Goal: Find specific page/section: Find specific page/section

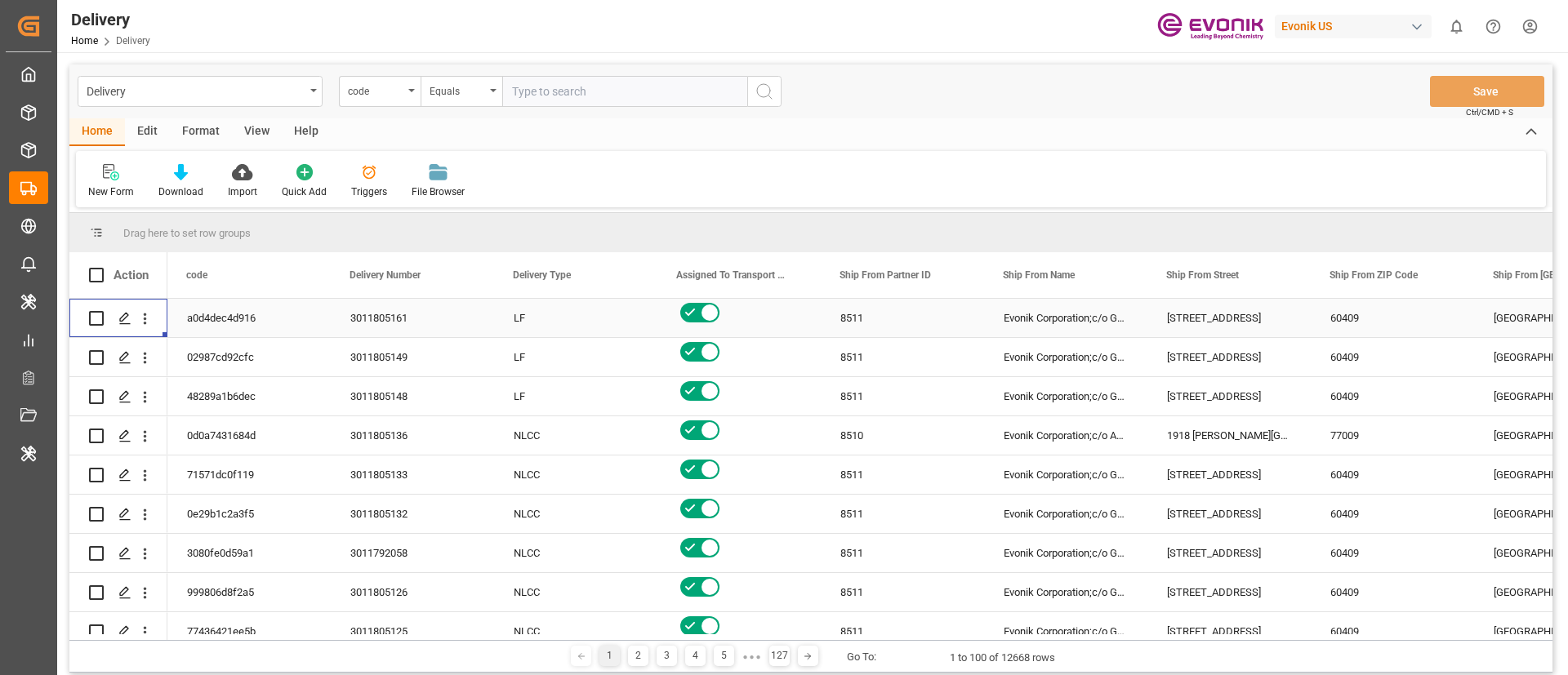
scroll to position [0, 1]
click at [160, 134] on div "Edit" at bounding box center [147, 132] width 45 height 28
click at [292, 186] on div "Configuration" at bounding box center [279, 191] width 61 height 15
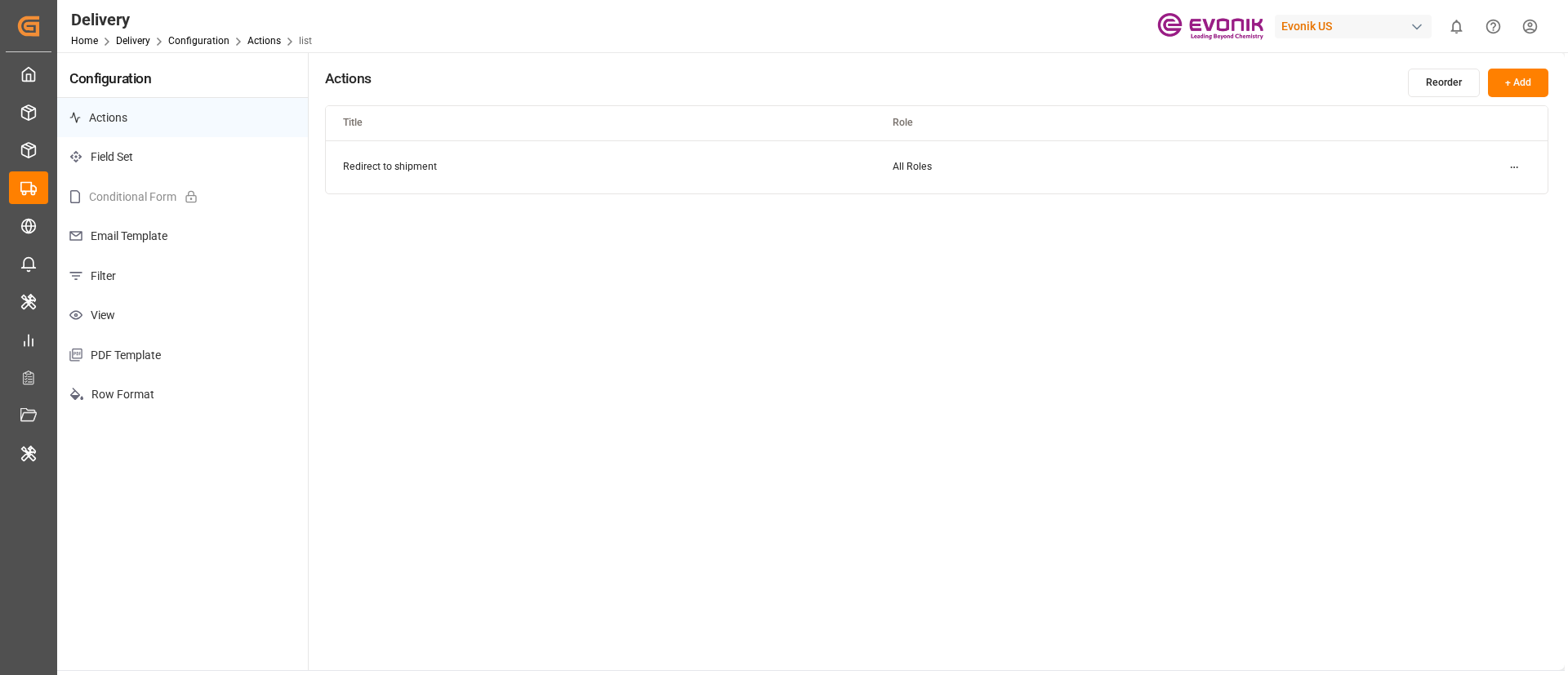
click at [188, 230] on p "Email Template" at bounding box center [182, 236] width 250 height 40
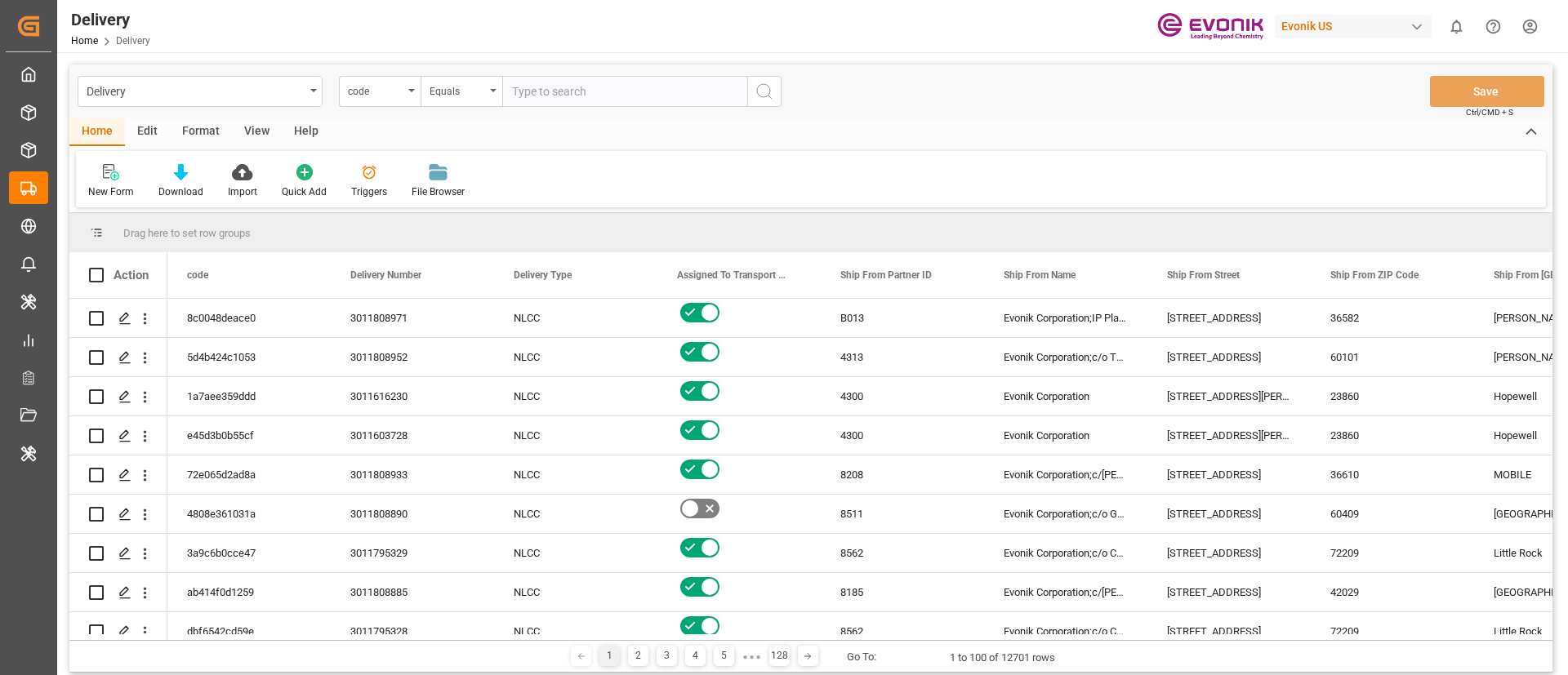
click at [1353, 18] on div "Evonik US" at bounding box center [1353, 26] width 157 height 23
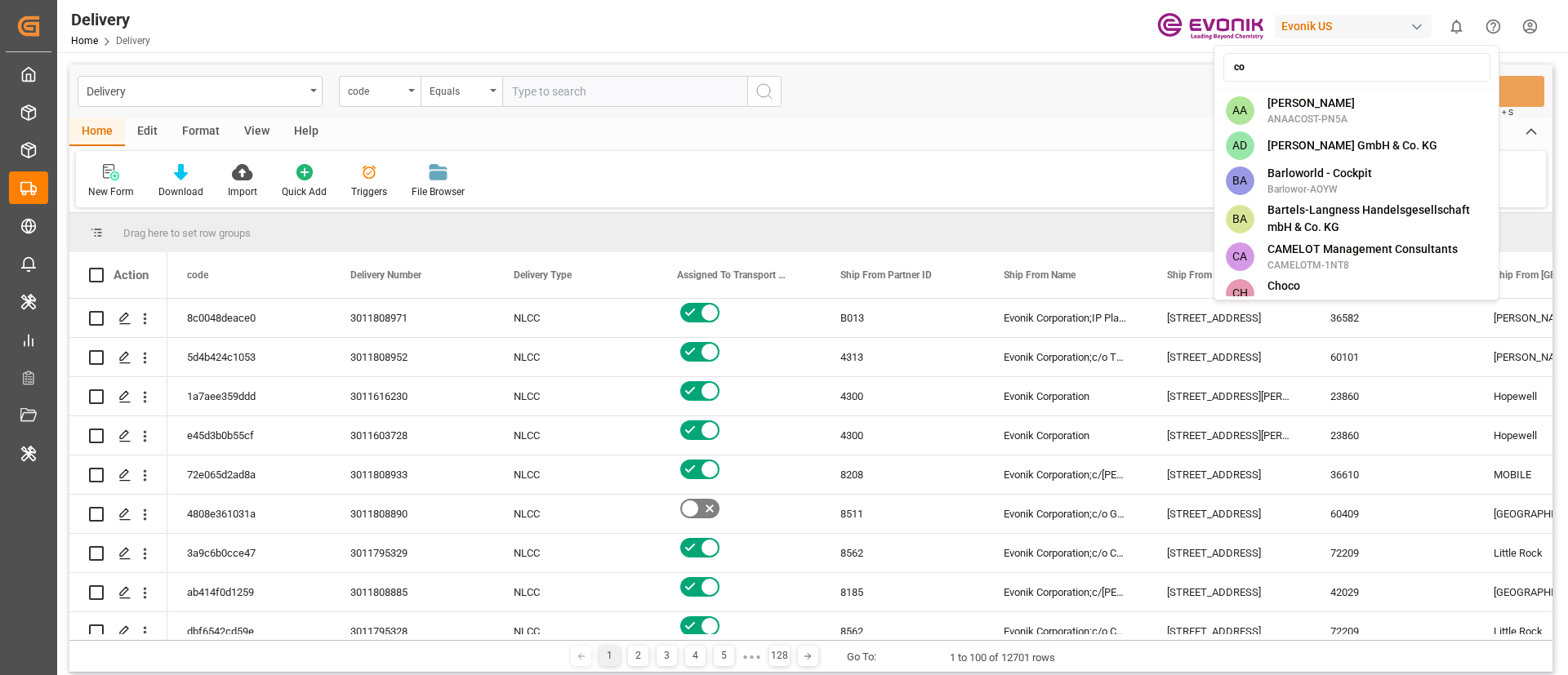
type input "com"
